Goal: Navigation & Orientation: Find specific page/section

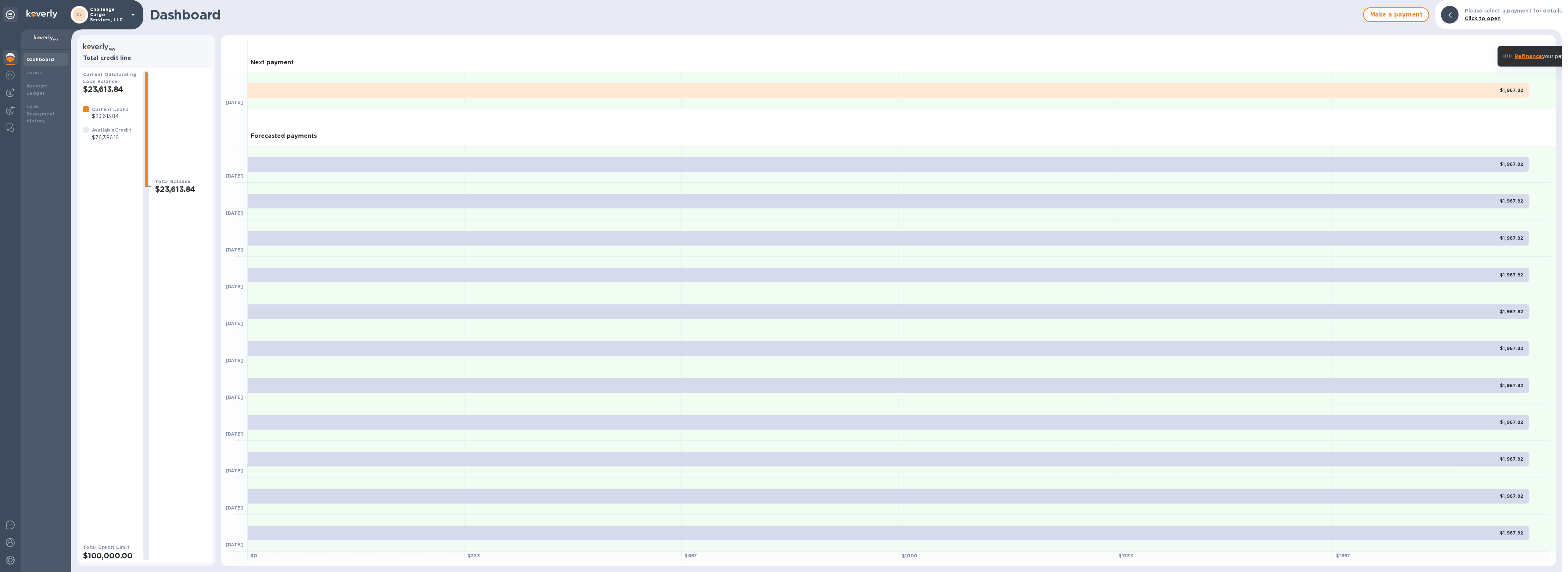
click at [124, 18] on p "Challenge Cargo Services, LLC" at bounding box center [108, 14] width 37 height 15
click at [117, 97] on p "International Trinity Customs Brokers" at bounding box center [145, 104] width 93 height 15
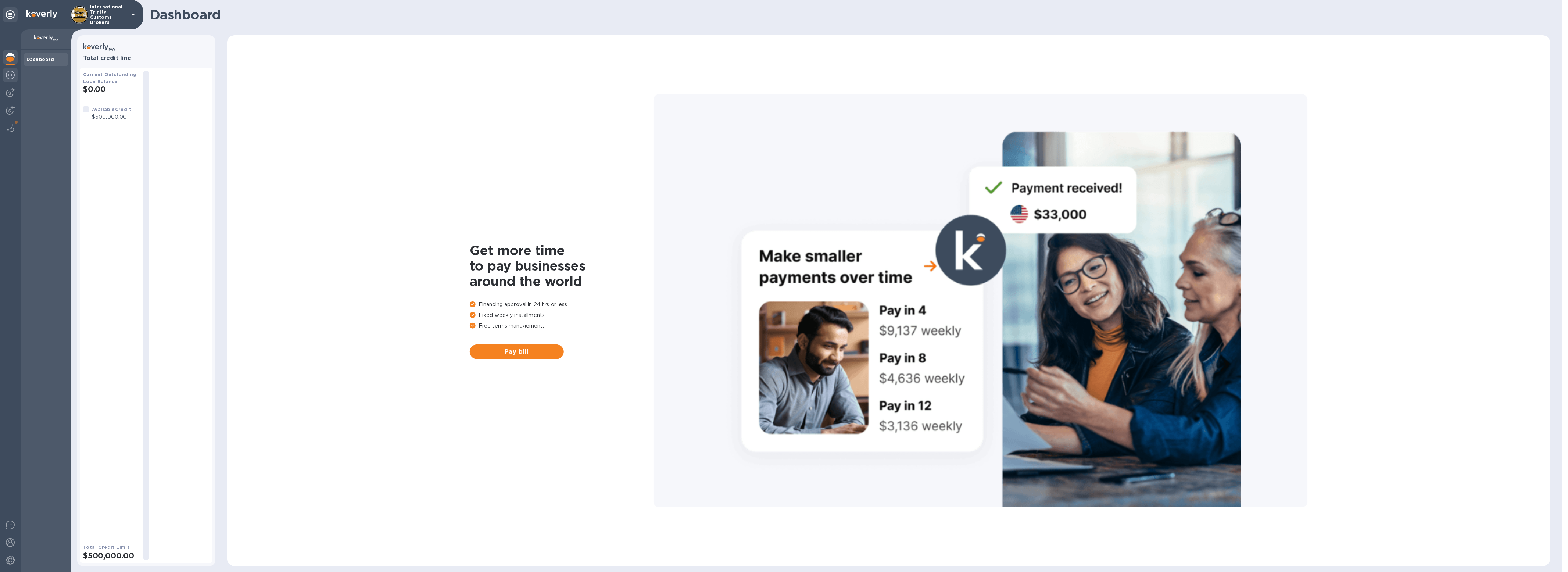
click at [8, 78] on img at bounding box center [10, 75] width 9 height 9
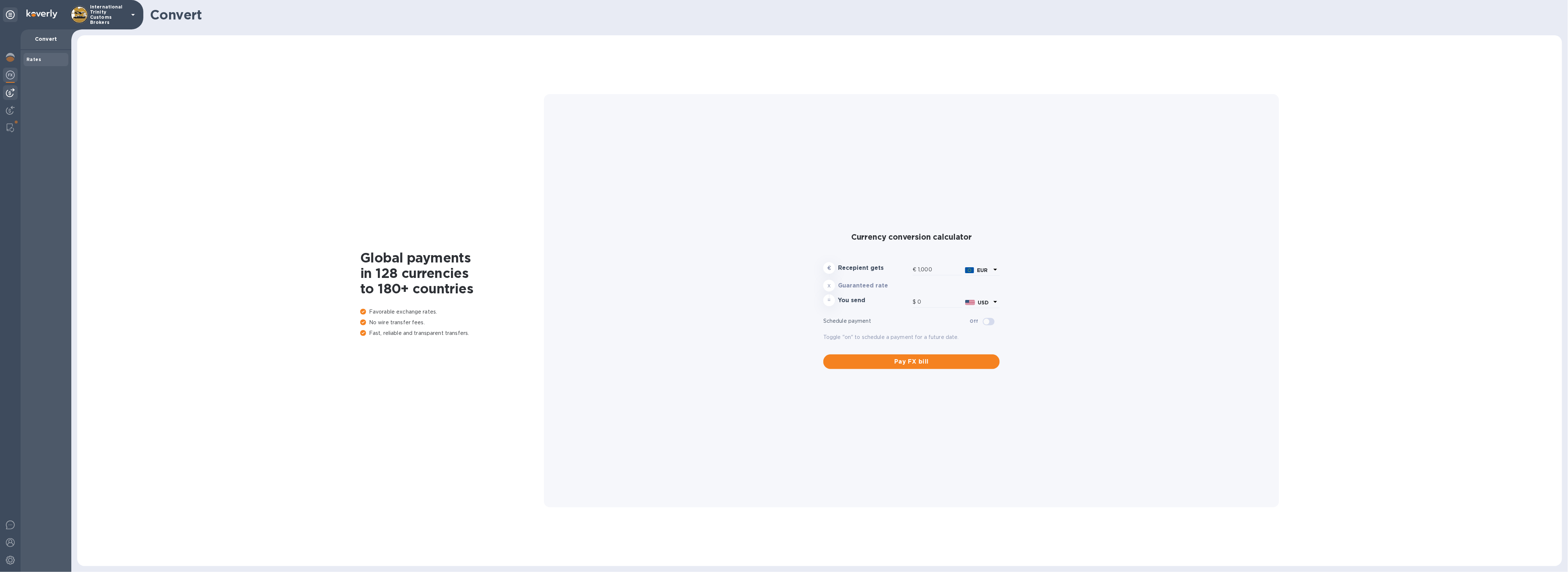
type input "1,167.92"
click at [12, 91] on img at bounding box center [10, 92] width 9 height 9
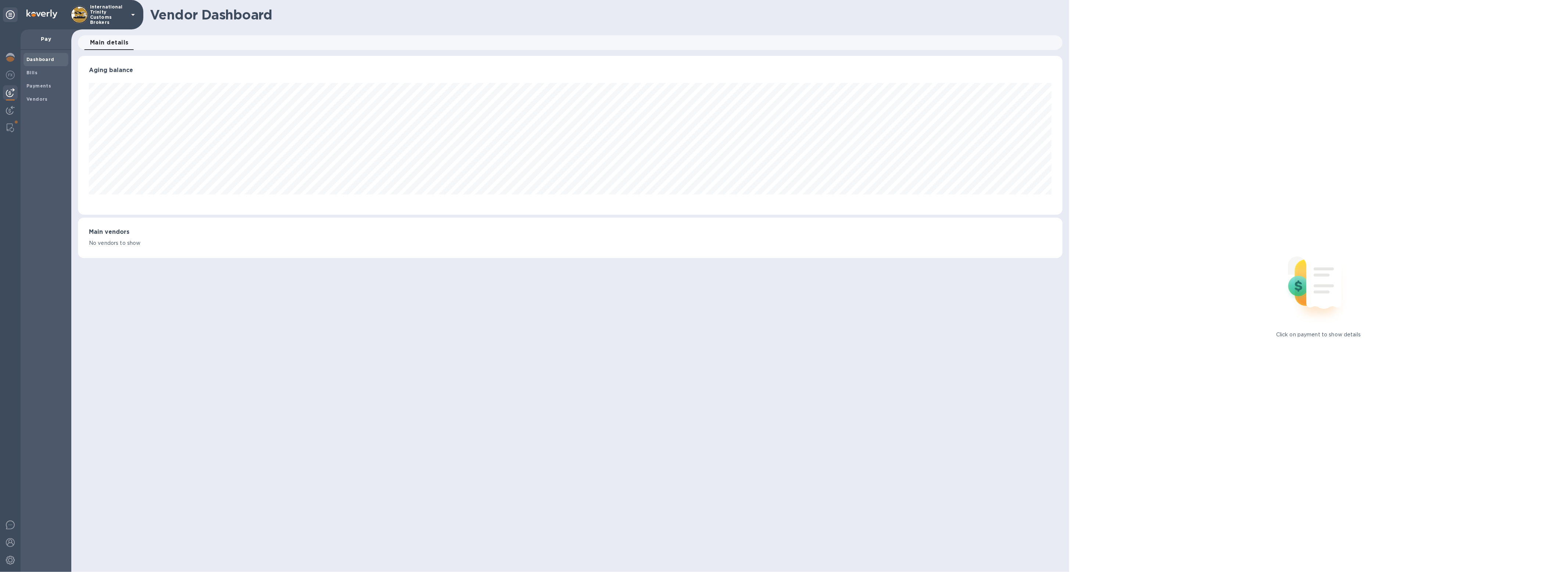
scroll to position [159, 984]
click at [33, 86] on b "Payments" at bounding box center [38, 85] width 24 height 5
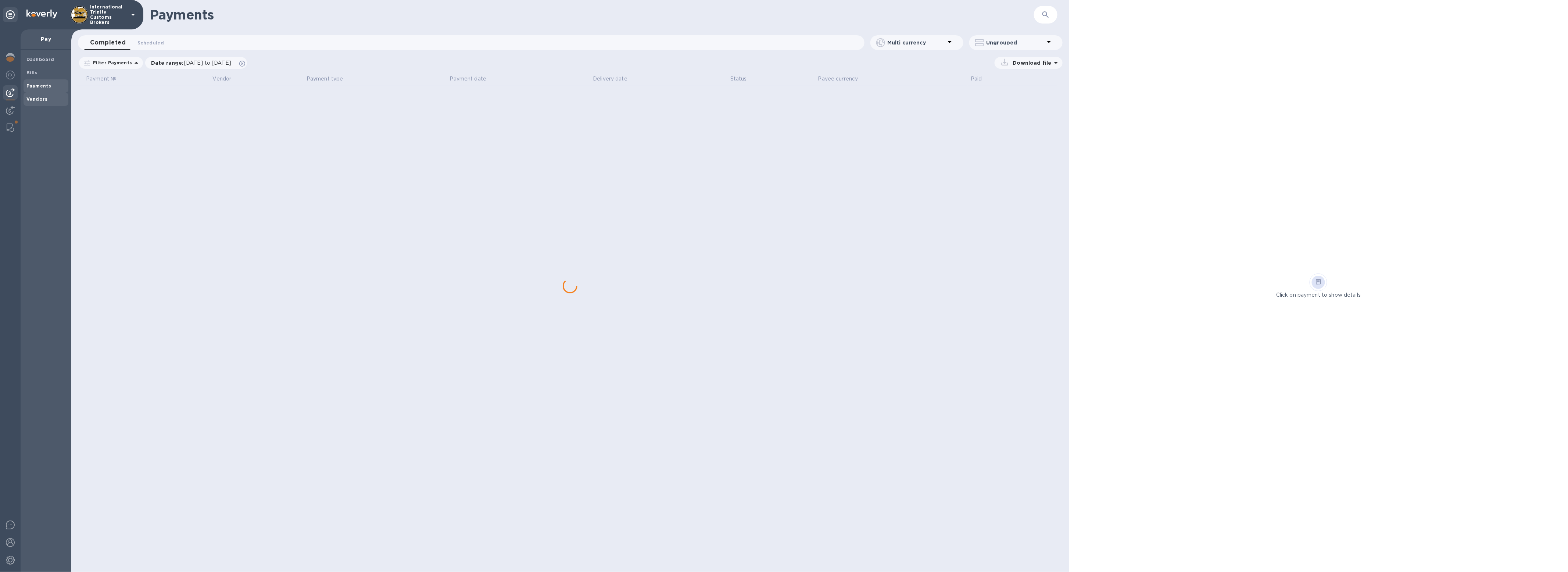
click at [37, 96] on span "Vendors" at bounding box center [37, 99] width 21 height 7
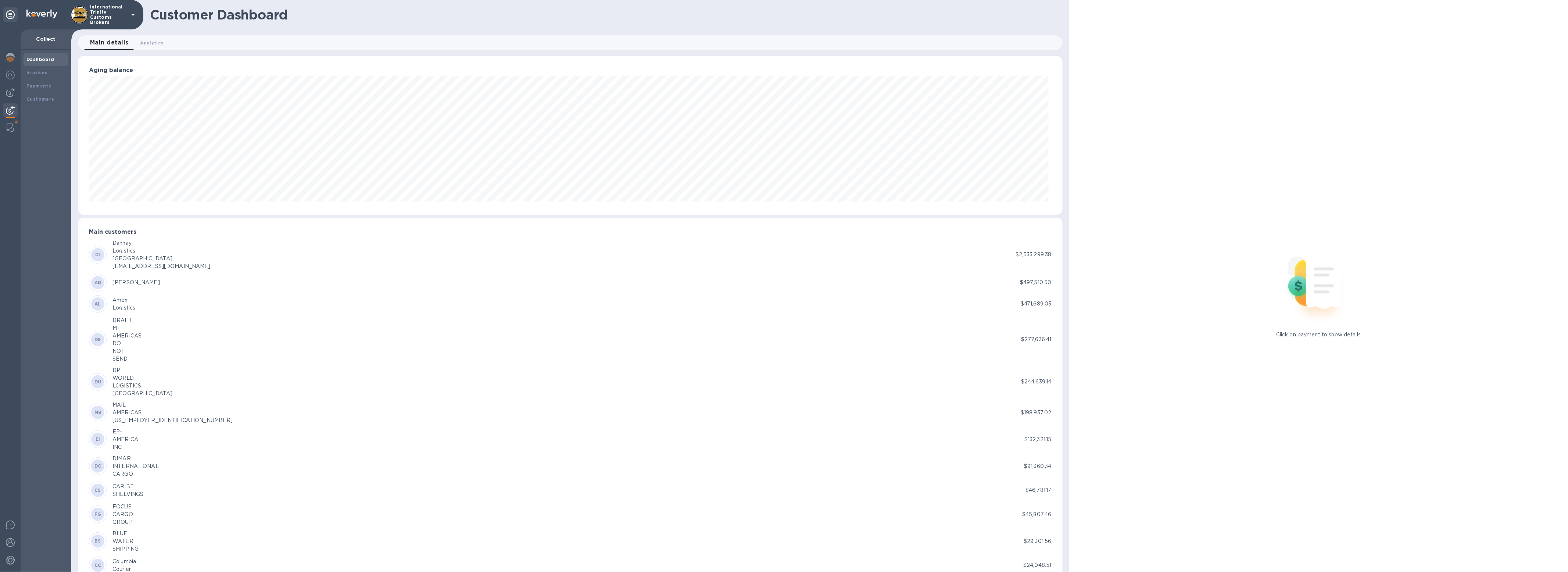
scroll to position [159, 982]
